Goal: Transaction & Acquisition: Book appointment/travel/reservation

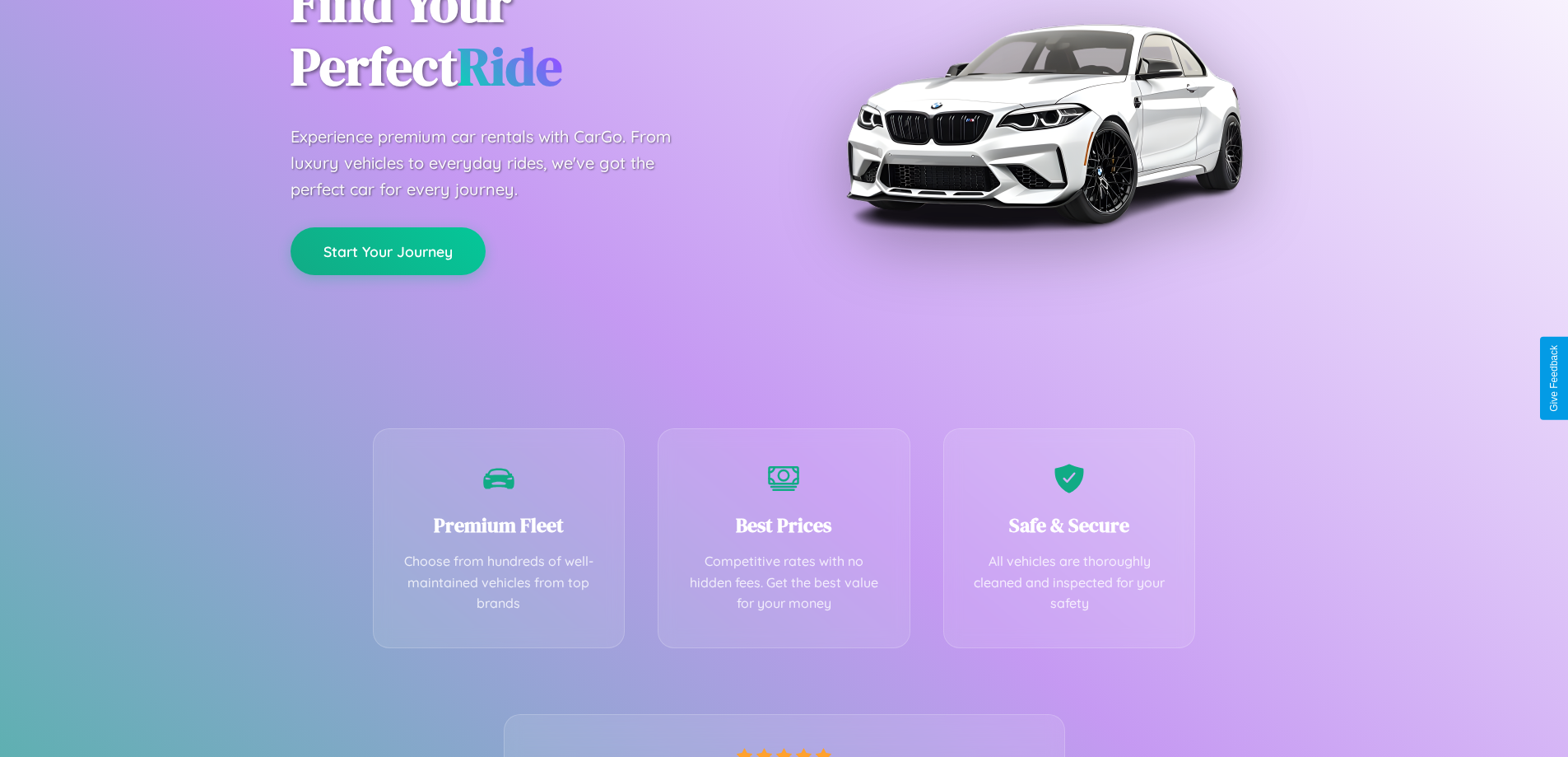
scroll to position [324, 0]
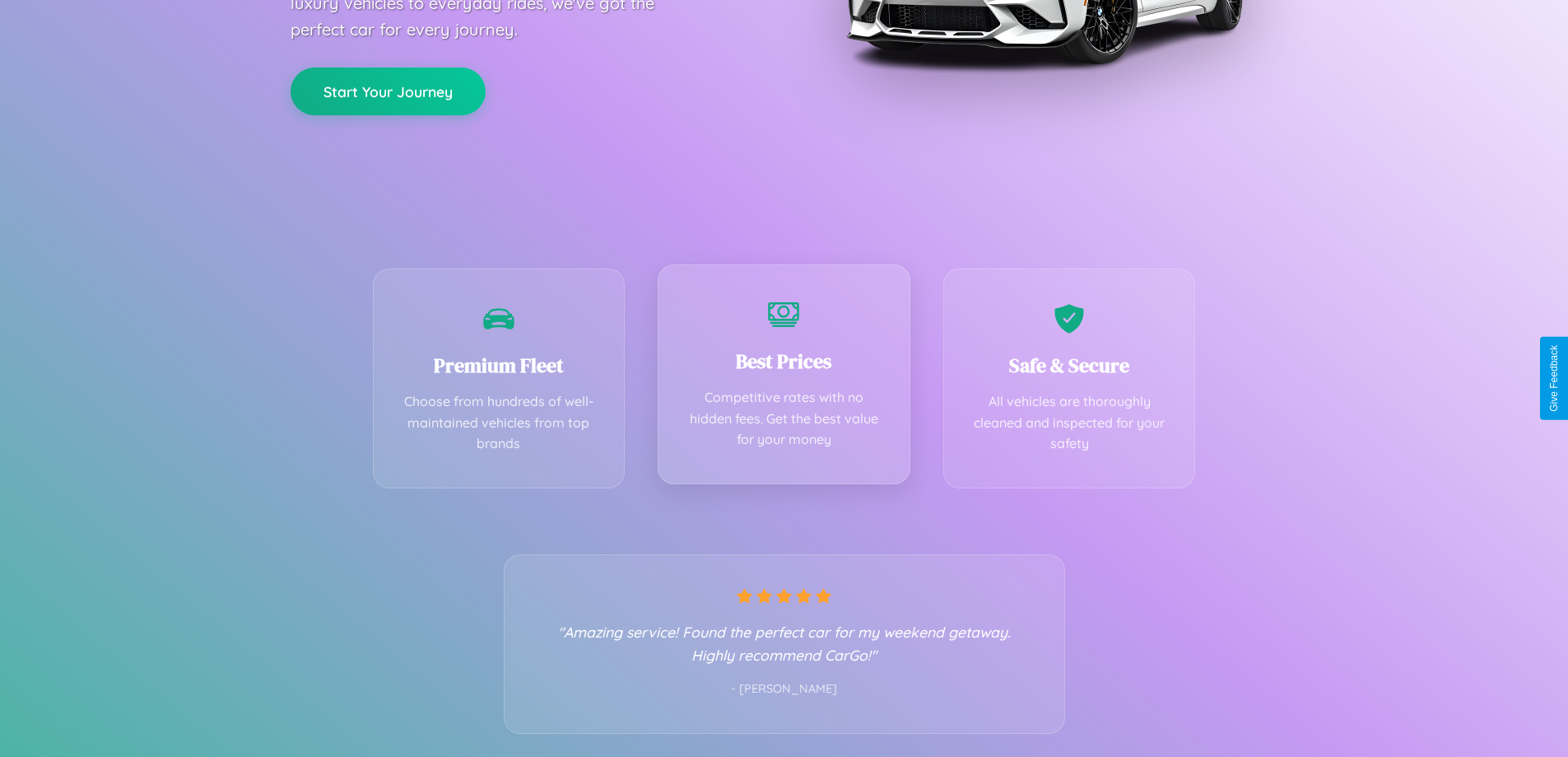
click at [784, 378] on div "Best Prices Competitive rates with no hidden fees. Get the best value for your …" at bounding box center [784, 374] width 253 height 220
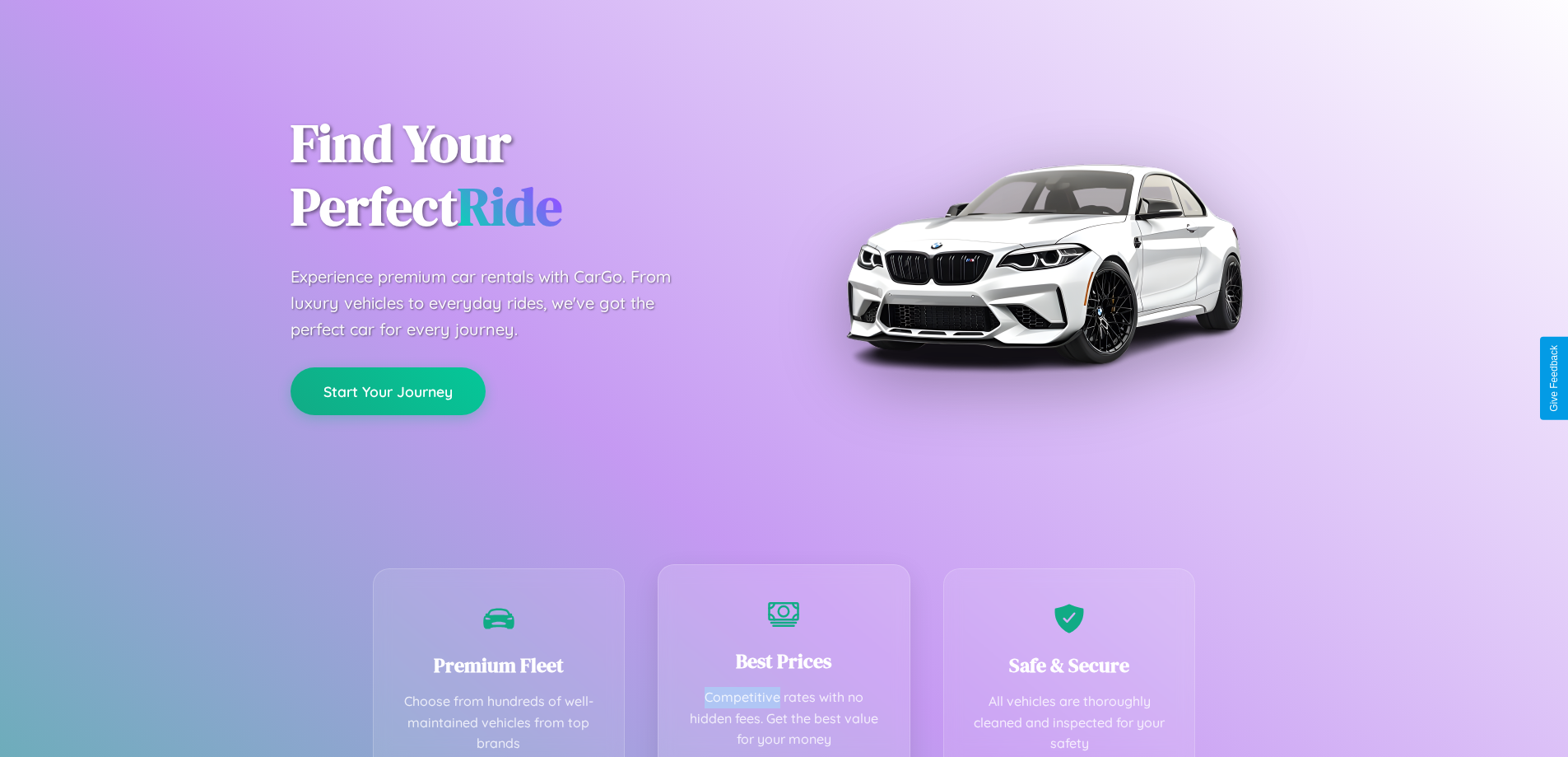
scroll to position [0, 0]
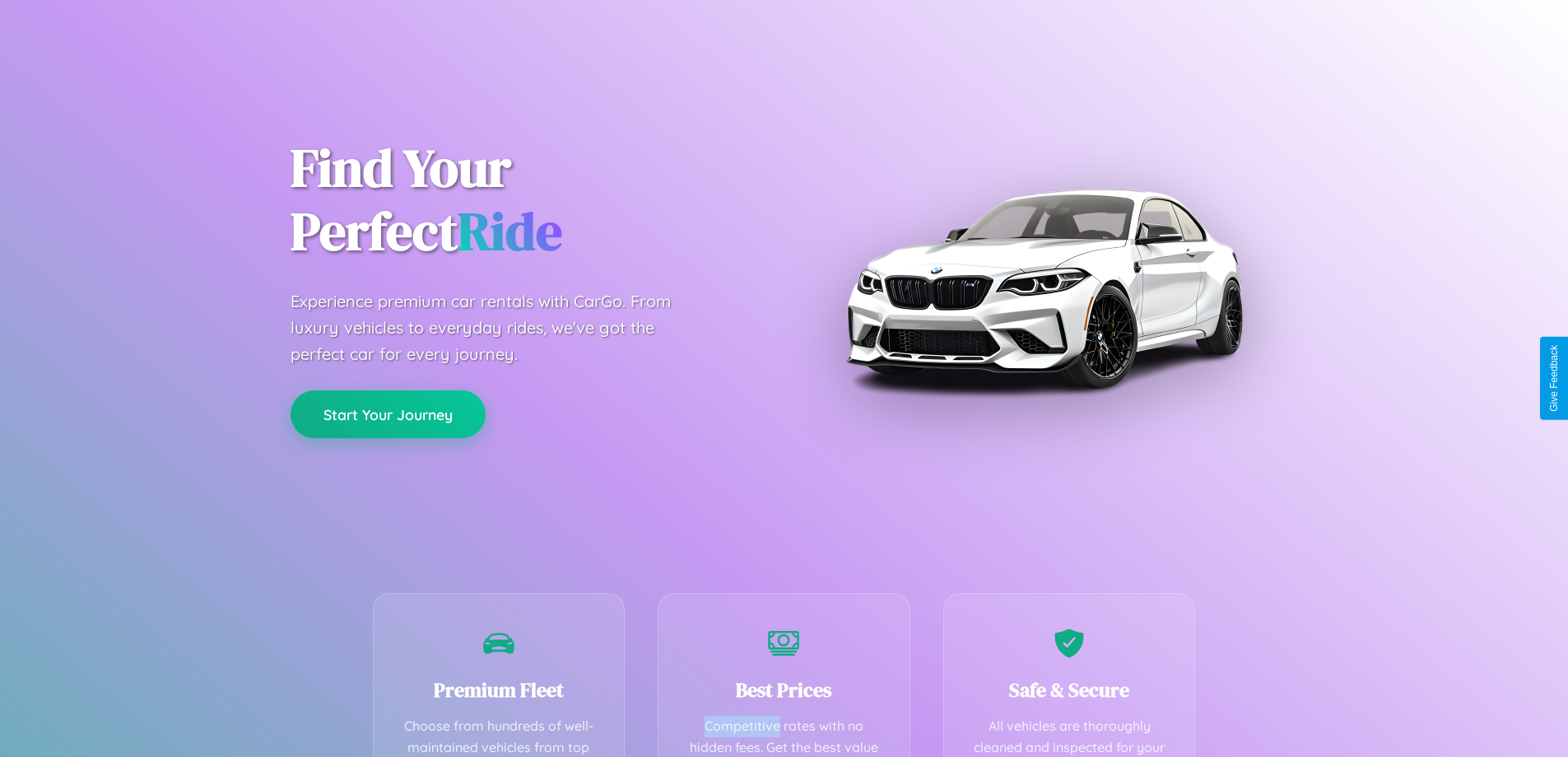
click at [387, 415] on button "Start Your Journey" at bounding box center [388, 414] width 195 height 48
click at [387, 414] on button "Start Your Journey" at bounding box center [388, 414] width 195 height 48
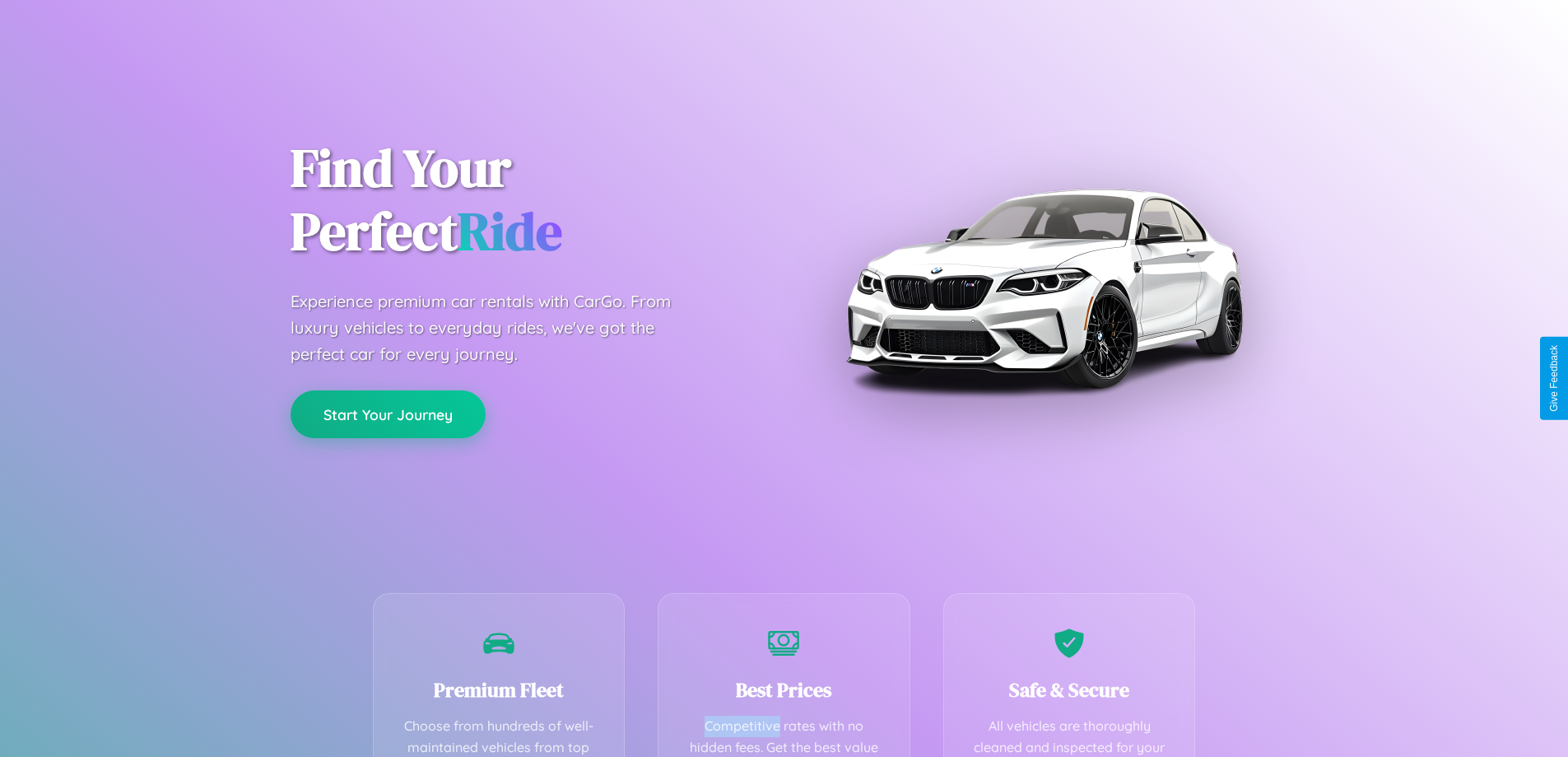
click at [387, 414] on button "Start Your Journey" at bounding box center [388, 414] width 195 height 48
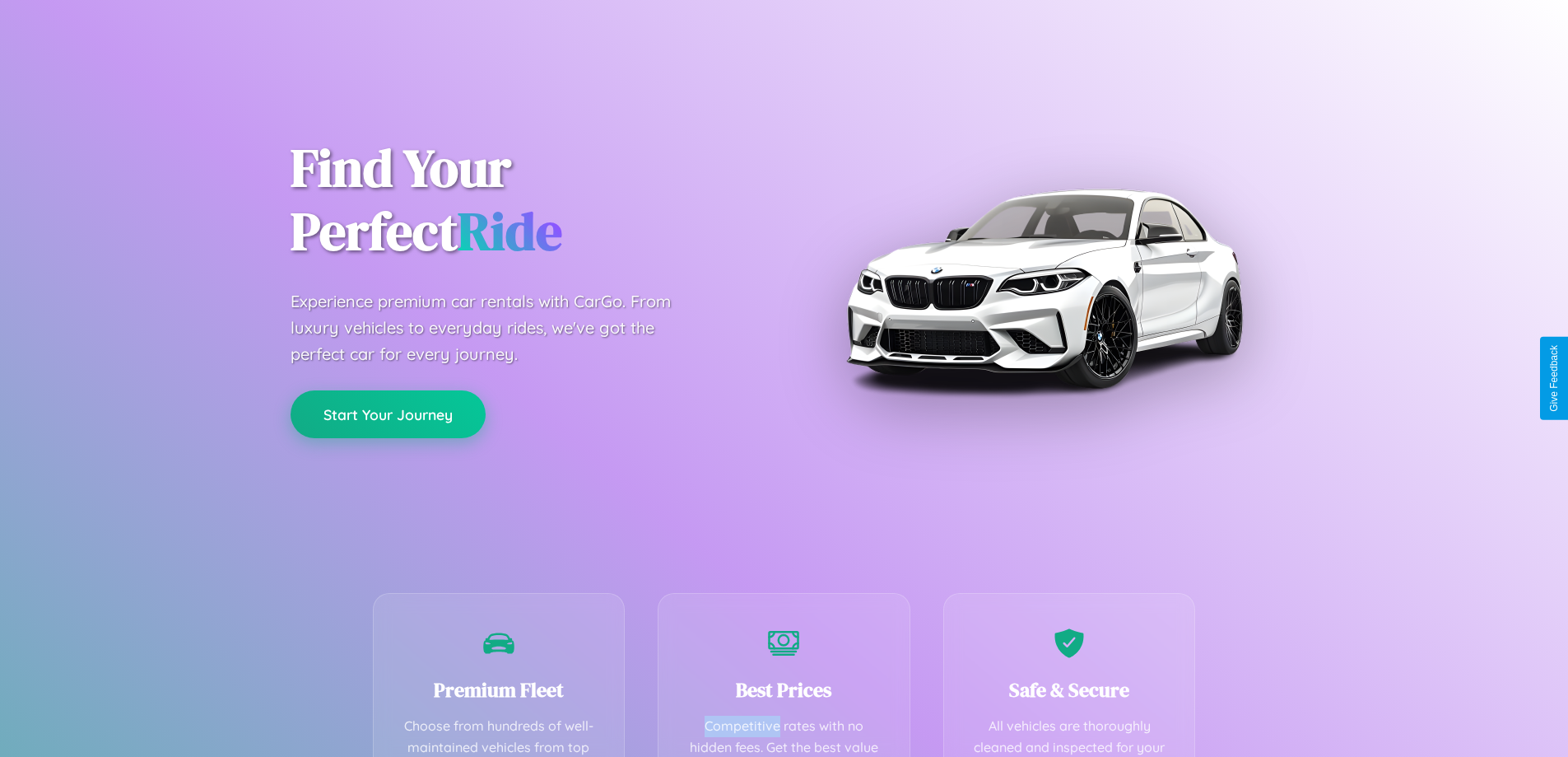
click at [387, 414] on button "Start Your Journey" at bounding box center [388, 414] width 195 height 48
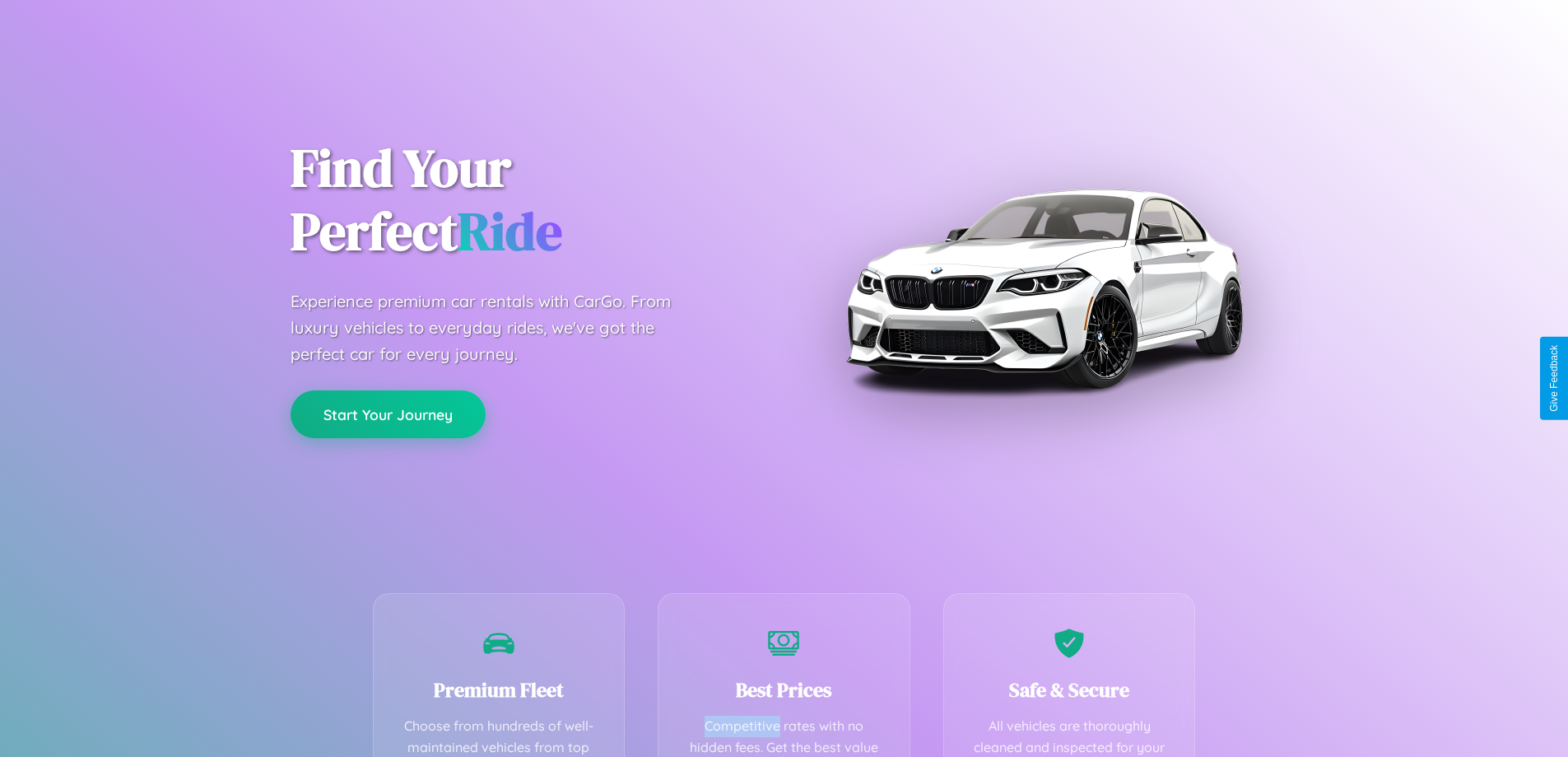
click at [387, 414] on button "Start Your Journey" at bounding box center [388, 414] width 195 height 48
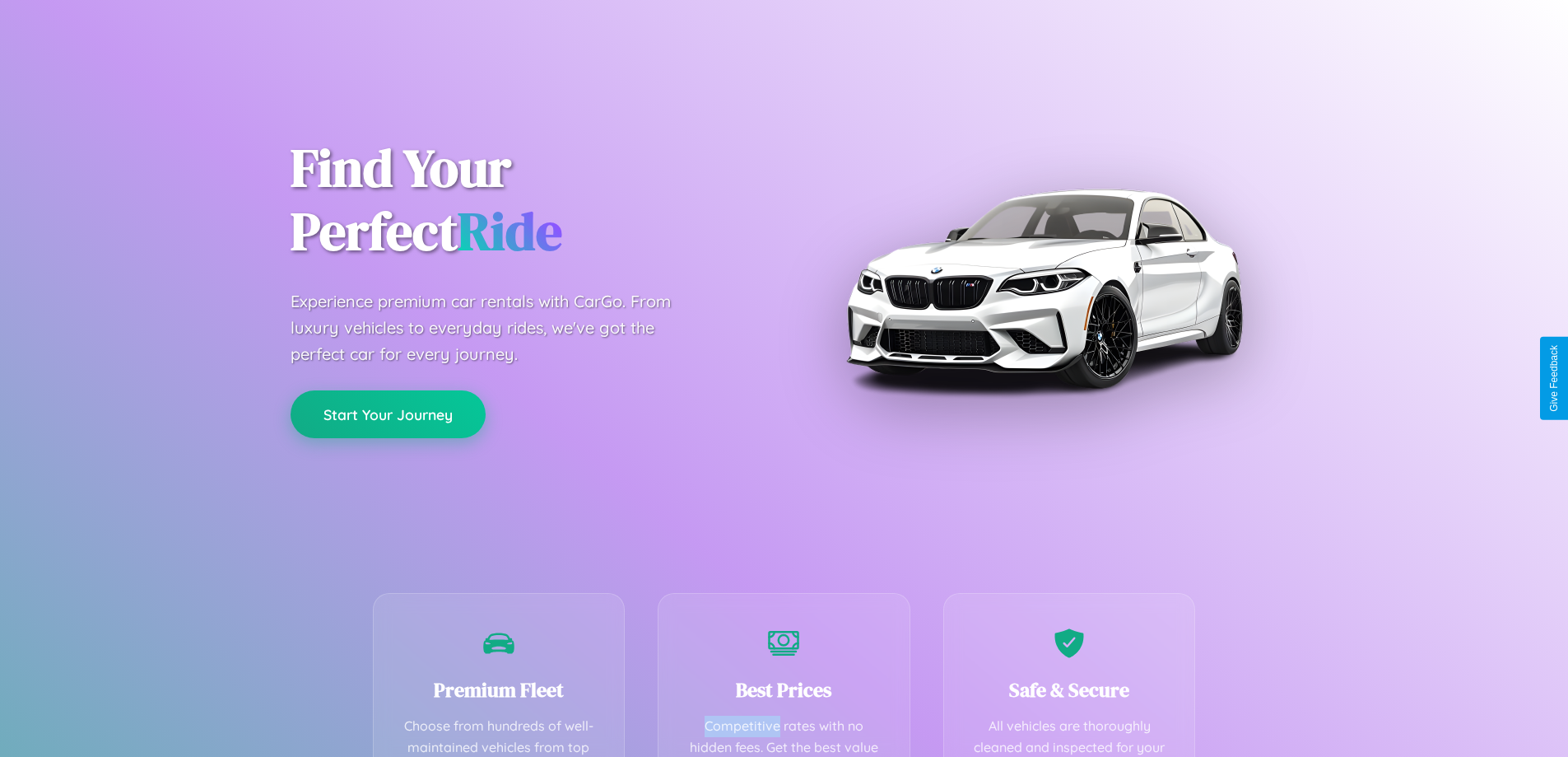
click at [387, 414] on button "Start Your Journey" at bounding box center [388, 414] width 195 height 48
